Goal: Information Seeking & Learning: Learn about a topic

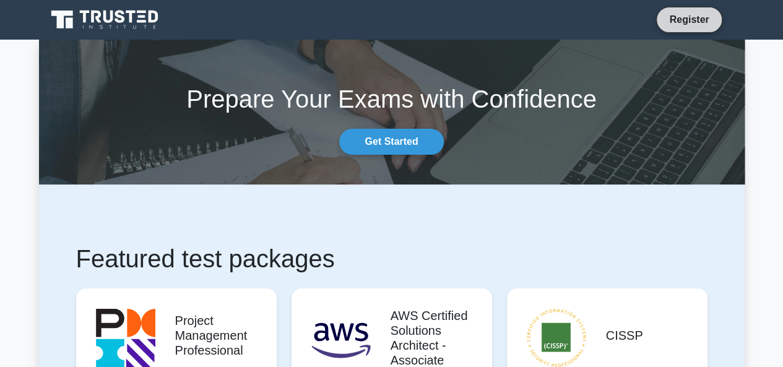
click at [677, 22] on link "Register" at bounding box center [689, 19] width 54 height 15
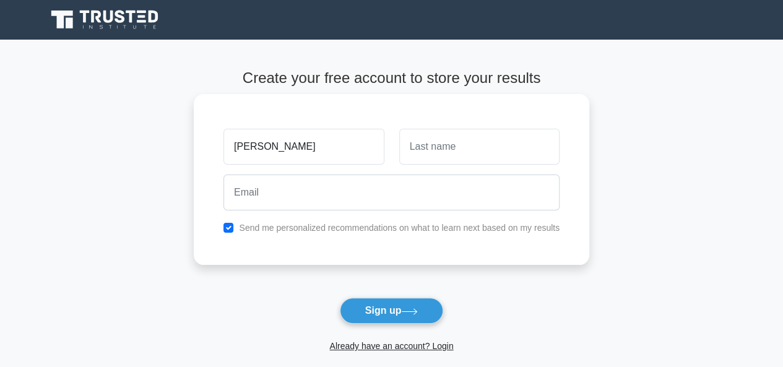
type input "[PERSON_NAME]"
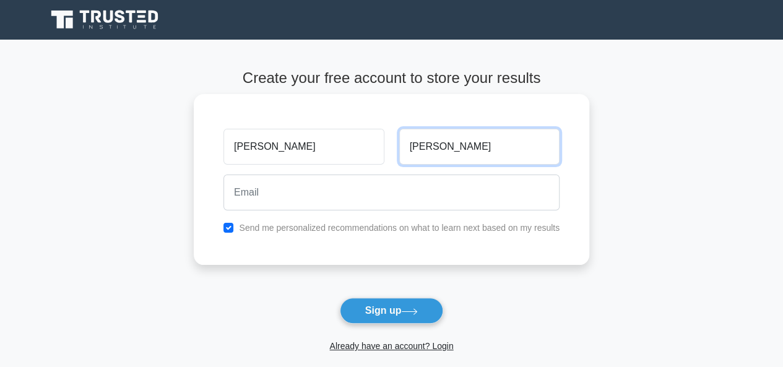
type input "Smith"
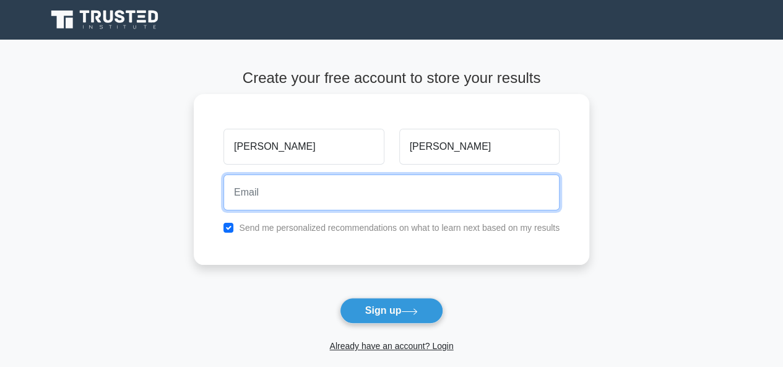
paste input "diwir94902@knilok.com"
type input "diwir94902@knilok.com"
click at [340, 298] on button "Sign up" at bounding box center [392, 311] width 104 height 26
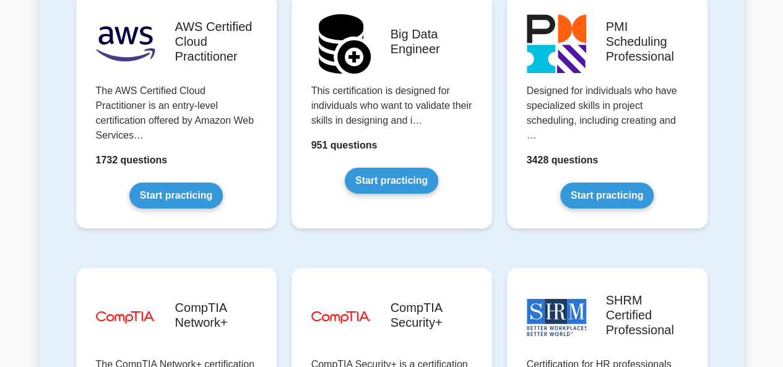
scroll to position [2364, 0]
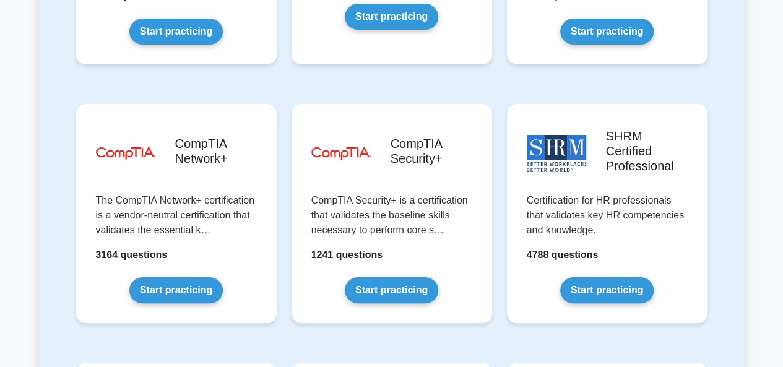
drag, startPoint x: 787, startPoint y: 25, endPoint x: 791, endPoint y: 216, distance: 190.7
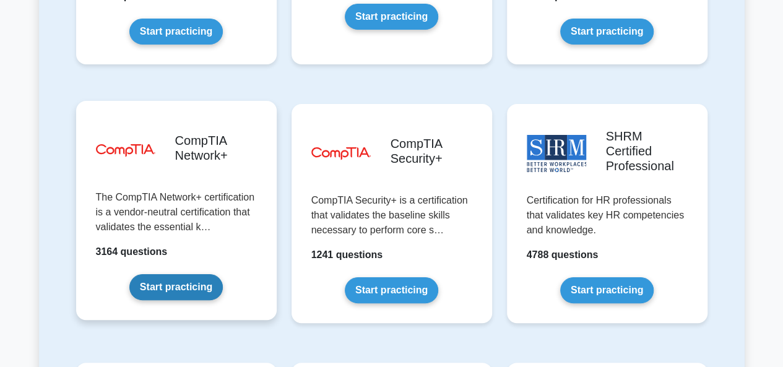
click at [191, 274] on link "Start practicing" at bounding box center [175, 287] width 93 height 26
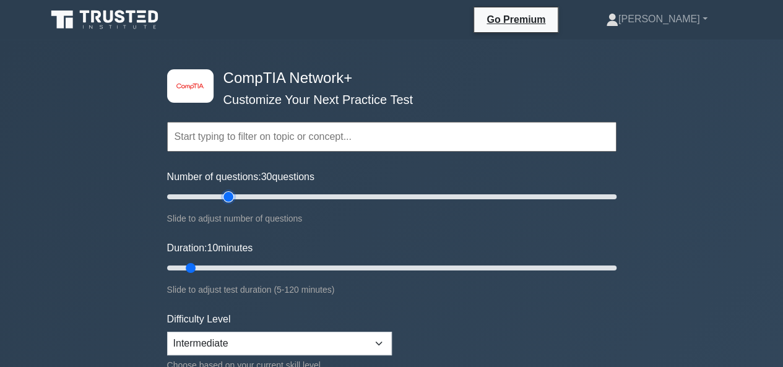
drag, startPoint x: 189, startPoint y: 197, endPoint x: 224, endPoint y: 201, distance: 34.9
type input "30"
click at [224, 201] on input "Number of questions: 30 questions" at bounding box center [391, 196] width 449 height 15
drag, startPoint x: 194, startPoint y: 269, endPoint x: 495, endPoint y: 262, distance: 300.9
type input "90"
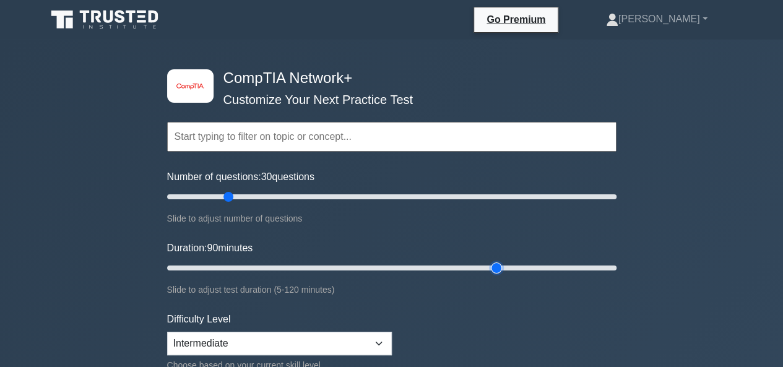
click at [495, 262] on input "Duration: 90 minutes" at bounding box center [391, 268] width 449 height 15
drag, startPoint x: 229, startPoint y: 195, endPoint x: 365, endPoint y: 193, distance: 136.2
type input "90"
click at [365, 193] on input "Number of questions: 90 questions" at bounding box center [391, 196] width 449 height 15
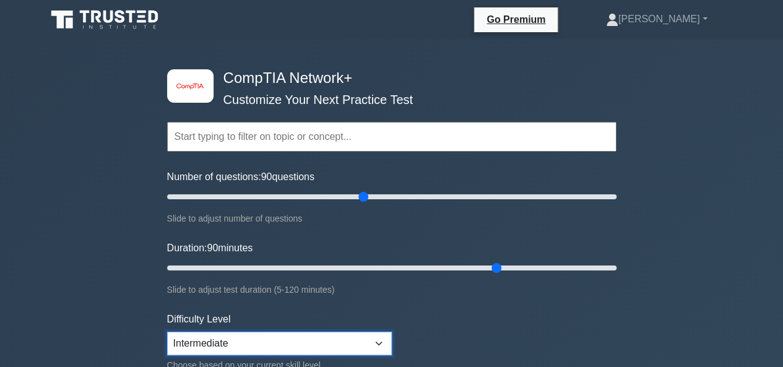
click at [376, 338] on select "Beginner Intermediate Expert" at bounding box center [279, 344] width 225 height 24
select select "expert"
click at [167, 332] on select "Beginner Intermediate Expert" at bounding box center [279, 344] width 225 height 24
click at [374, 337] on select "Beginner Intermediate Expert" at bounding box center [279, 344] width 225 height 24
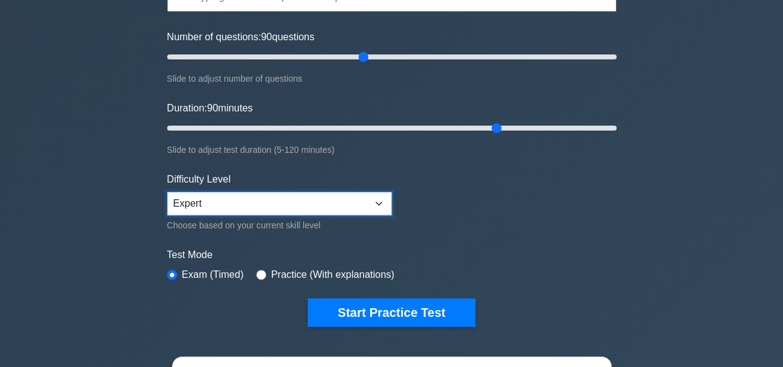
scroll to position [198, 0]
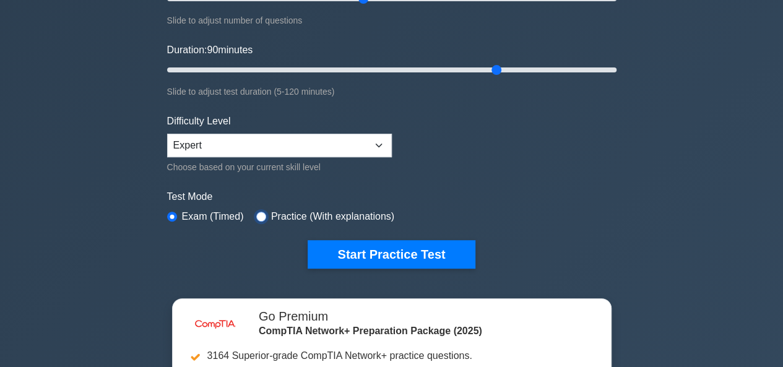
click at [256, 212] on input "radio" at bounding box center [261, 217] width 10 height 10
radio input "true"
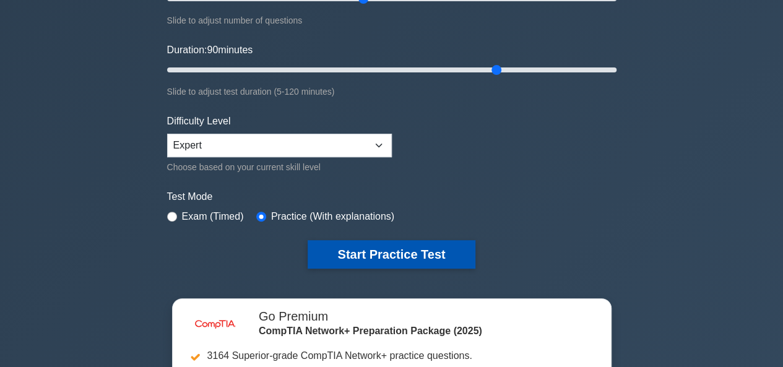
click at [369, 256] on button "Start Practice Test" at bounding box center [391, 254] width 167 height 28
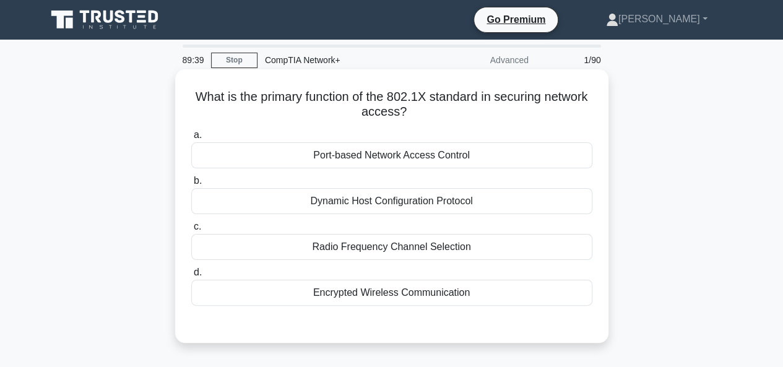
click at [376, 296] on div "Encrypted Wireless Communication" at bounding box center [391, 293] width 401 height 26
click at [191, 277] on input "d. Encrypted Wireless Communication" at bounding box center [191, 273] width 0 height 8
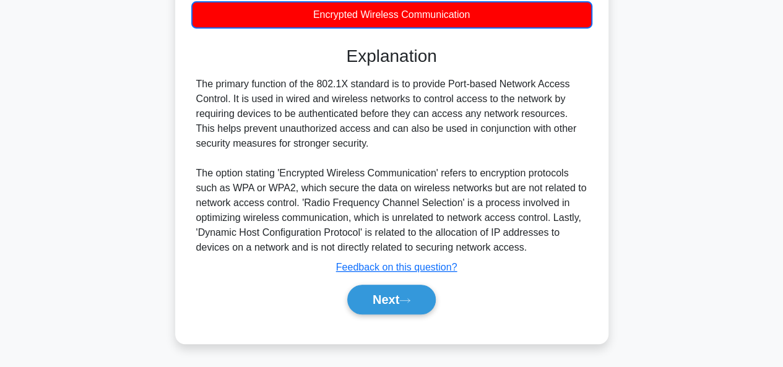
scroll to position [287, 0]
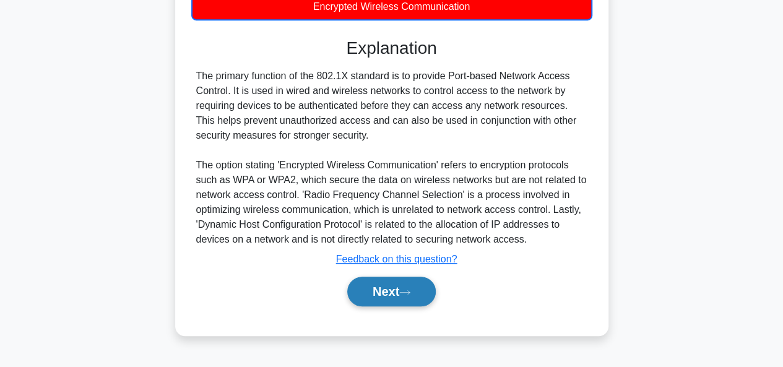
click at [389, 286] on button "Next" at bounding box center [391, 292] width 89 height 30
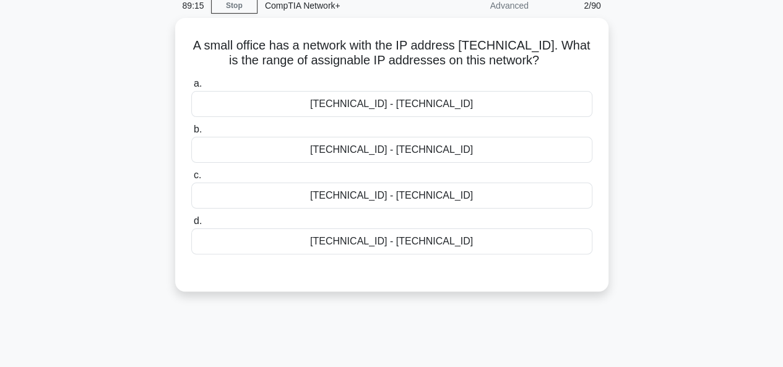
scroll to position [55, 0]
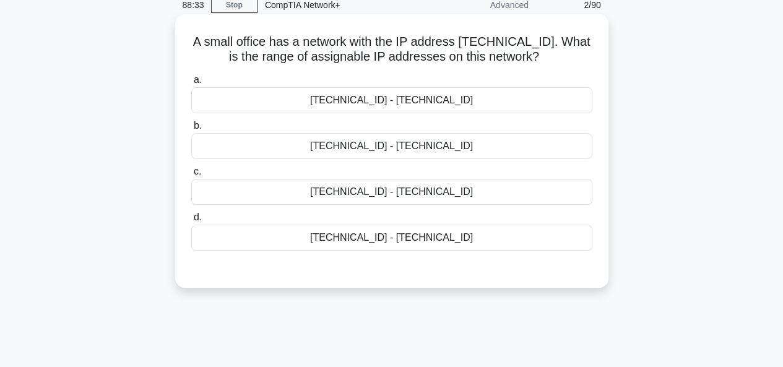
click at [370, 238] on div "192.168.100.129 - 192.168.100.159" at bounding box center [391, 238] width 401 height 26
click at [191, 222] on input "d. 192.168.100.129 - 192.168.100.159" at bounding box center [191, 218] width 0 height 8
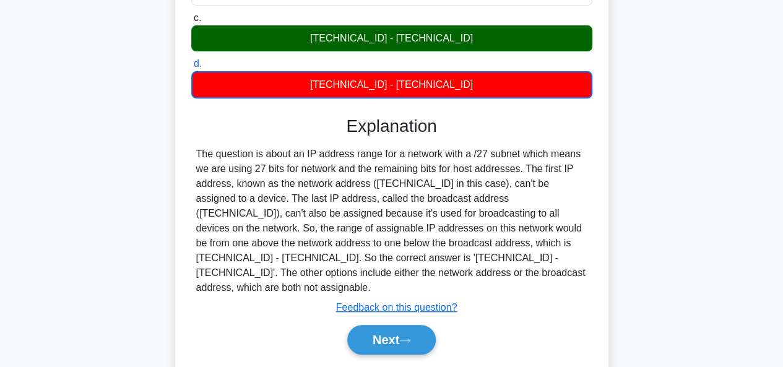
scroll to position [229, 0]
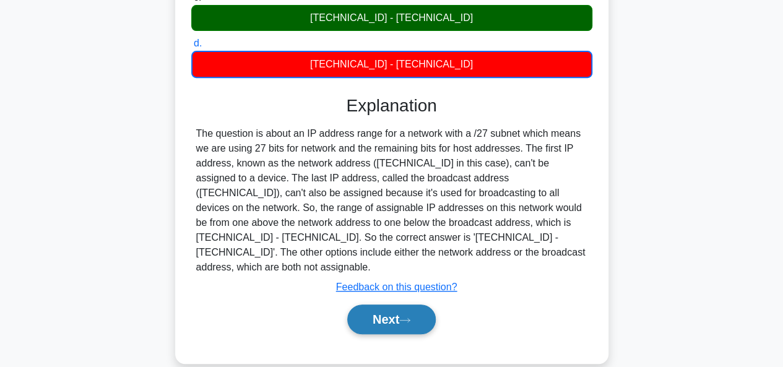
click at [379, 306] on button "Next" at bounding box center [391, 320] width 89 height 30
